Goal: Navigation & Orientation: Understand site structure

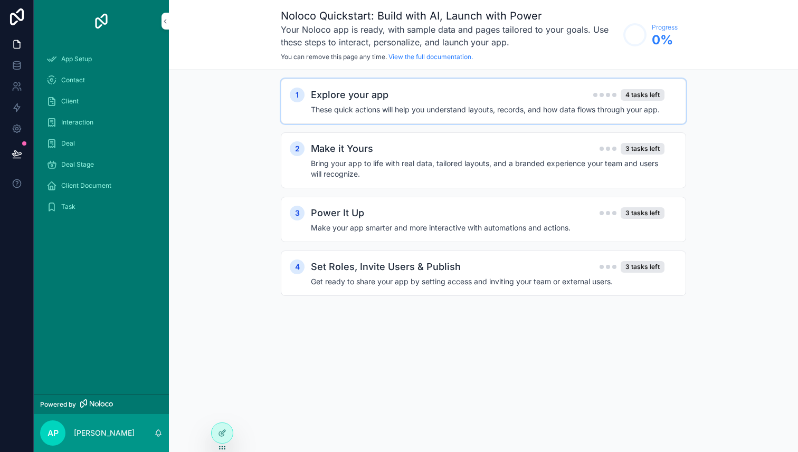
click at [362, 111] on h4 "These quick actions will help you understand layouts, records, and how data flo…" at bounding box center [488, 109] width 354 height 11
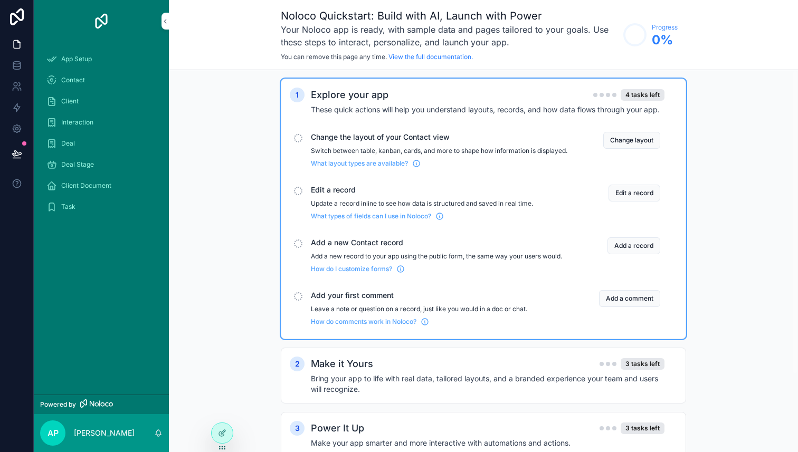
click at [387, 139] on span "Change the layout of your Contact view" at bounding box center [439, 137] width 256 height 11
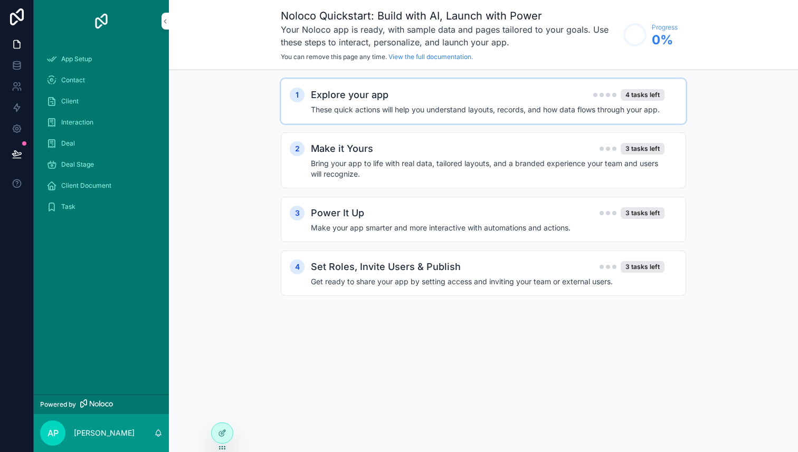
click at [414, 104] on h4 "These quick actions will help you understand layouts, records, and how data flo…" at bounding box center [488, 109] width 354 height 11
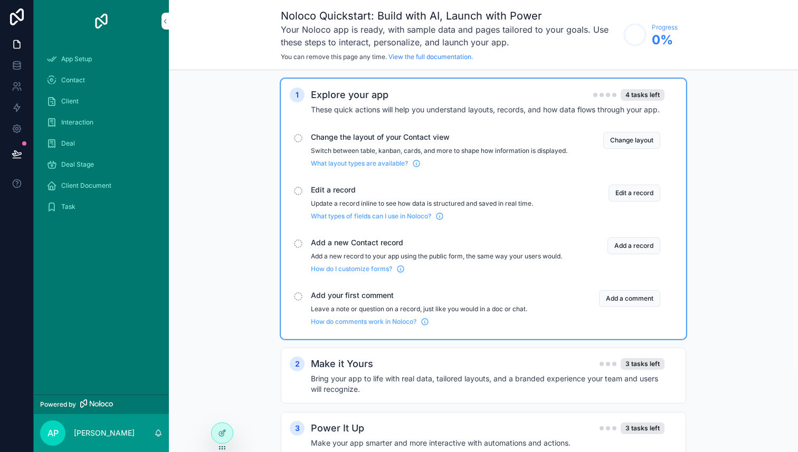
click at [83, 77] on span "Contact" at bounding box center [73, 80] width 24 height 8
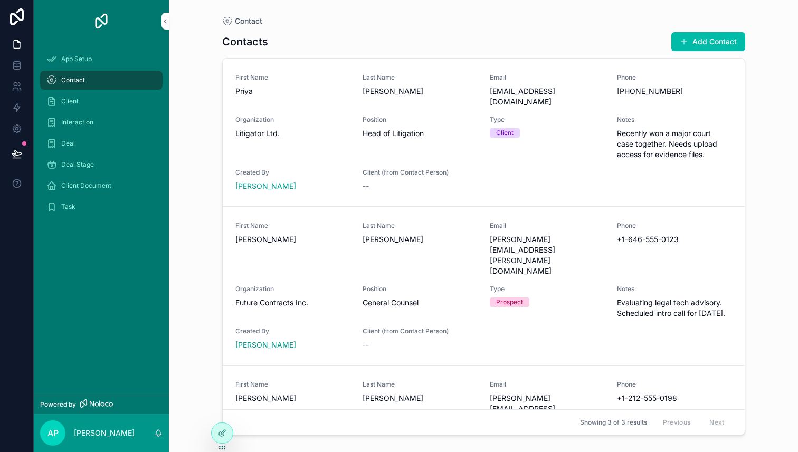
click at [80, 96] on div "Client" at bounding box center [101, 101] width 110 height 17
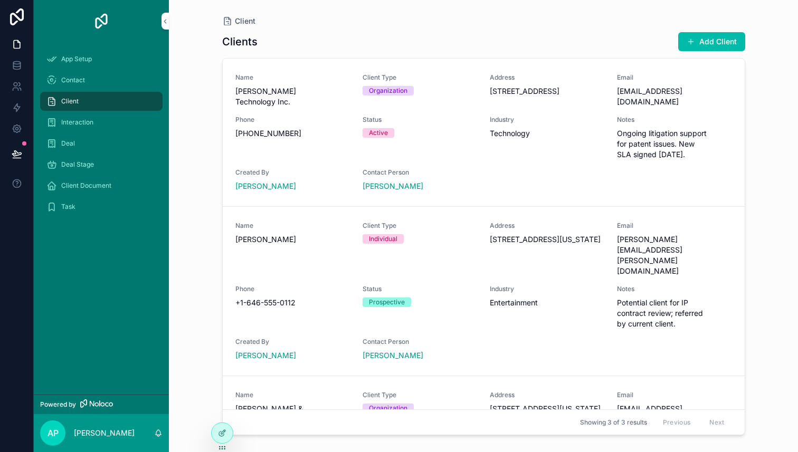
click at [74, 125] on span "Interaction" at bounding box center [77, 122] width 32 height 8
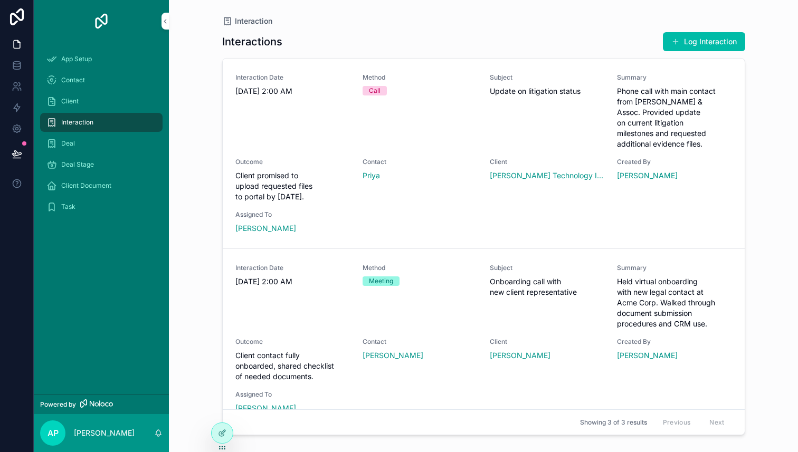
click at [74, 144] on div "Deal" at bounding box center [101, 143] width 110 height 17
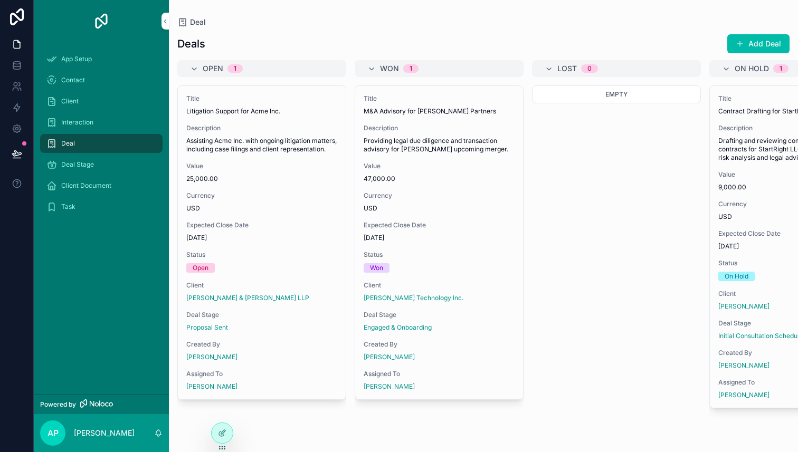
click at [84, 169] on div "Deal Stage" at bounding box center [101, 164] width 110 height 17
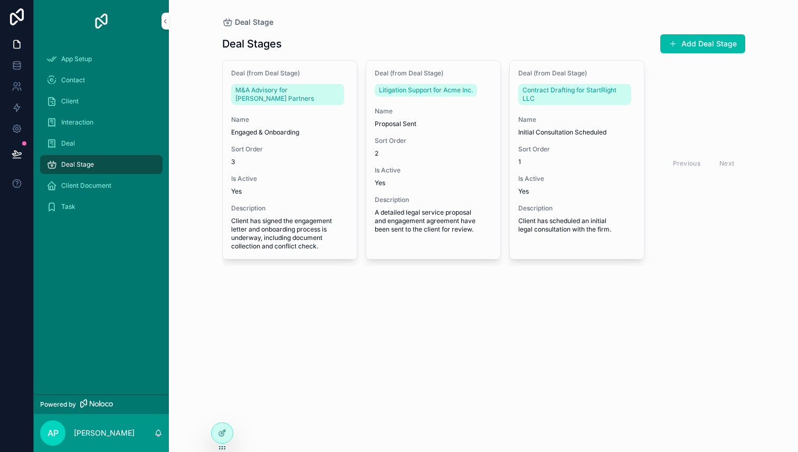
click at [104, 184] on span "Client Document" at bounding box center [86, 186] width 50 height 8
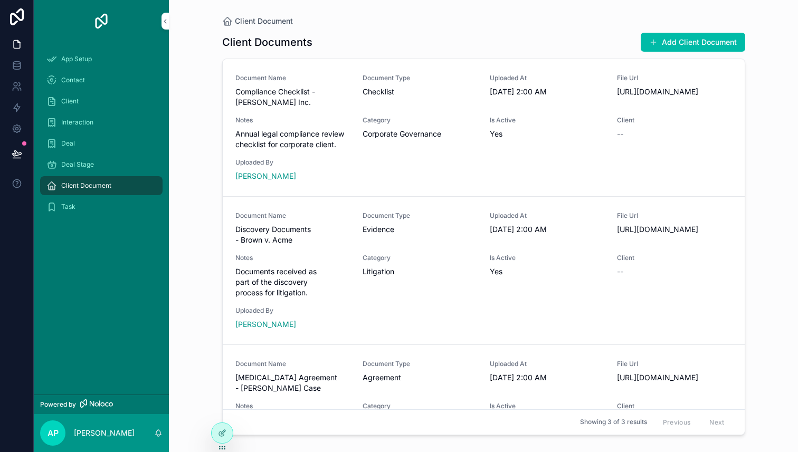
click at [79, 209] on div "Task" at bounding box center [101, 206] width 110 height 17
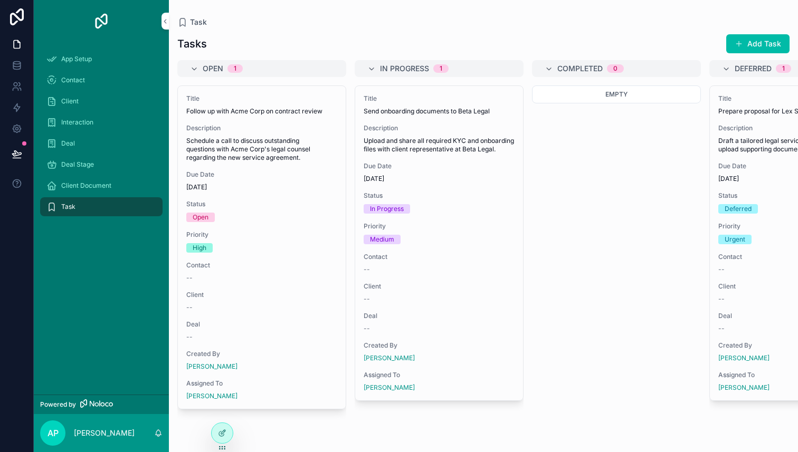
click at [89, 63] on div "App Setup" at bounding box center [101, 59] width 110 height 17
